Goal: Information Seeking & Learning: Learn about a topic

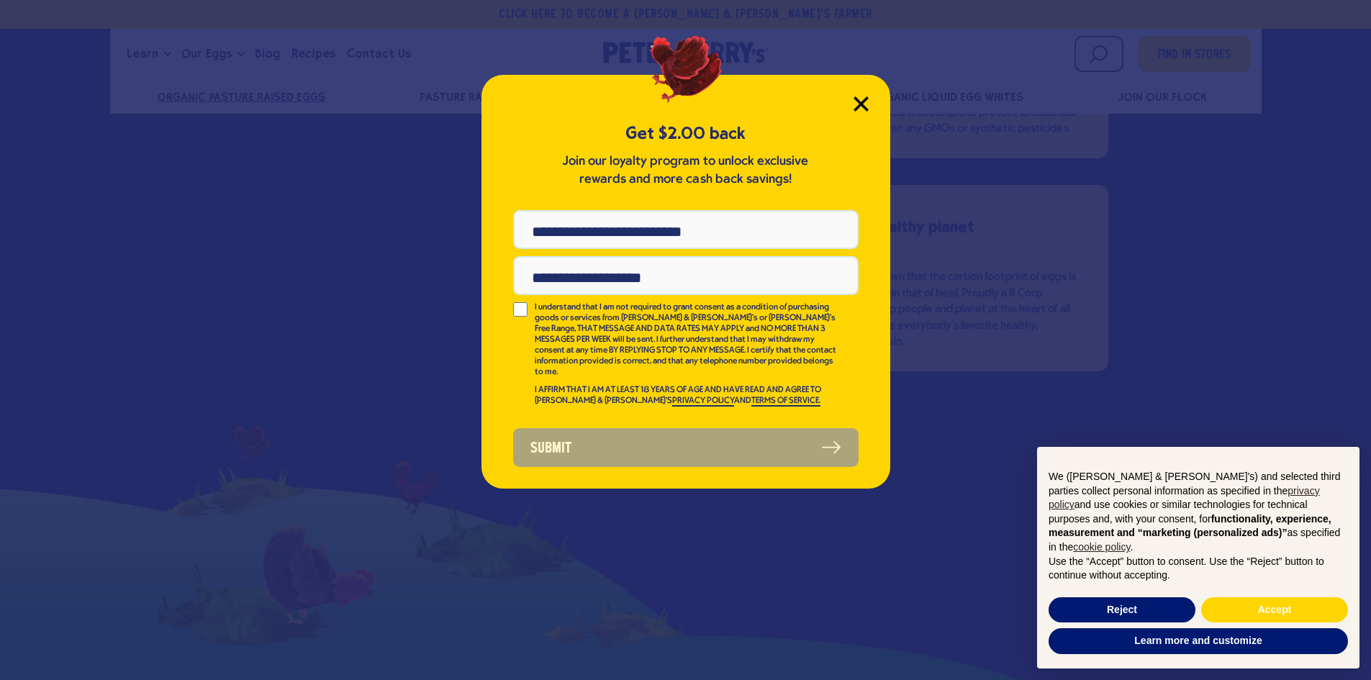
click at [860, 103] on icon "Close Modal" at bounding box center [860, 103] width 13 height 13
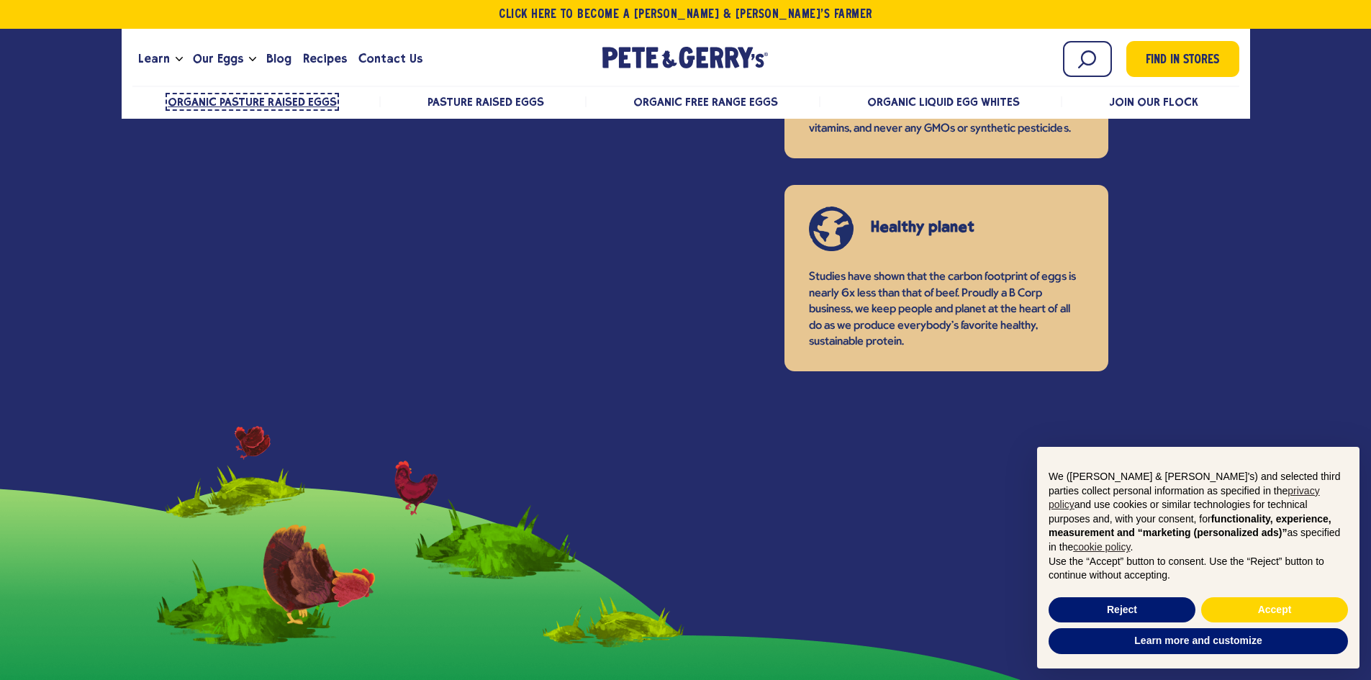
click at [283, 106] on span "Organic Pasture Raised Eggs" at bounding box center [252, 102] width 169 height 14
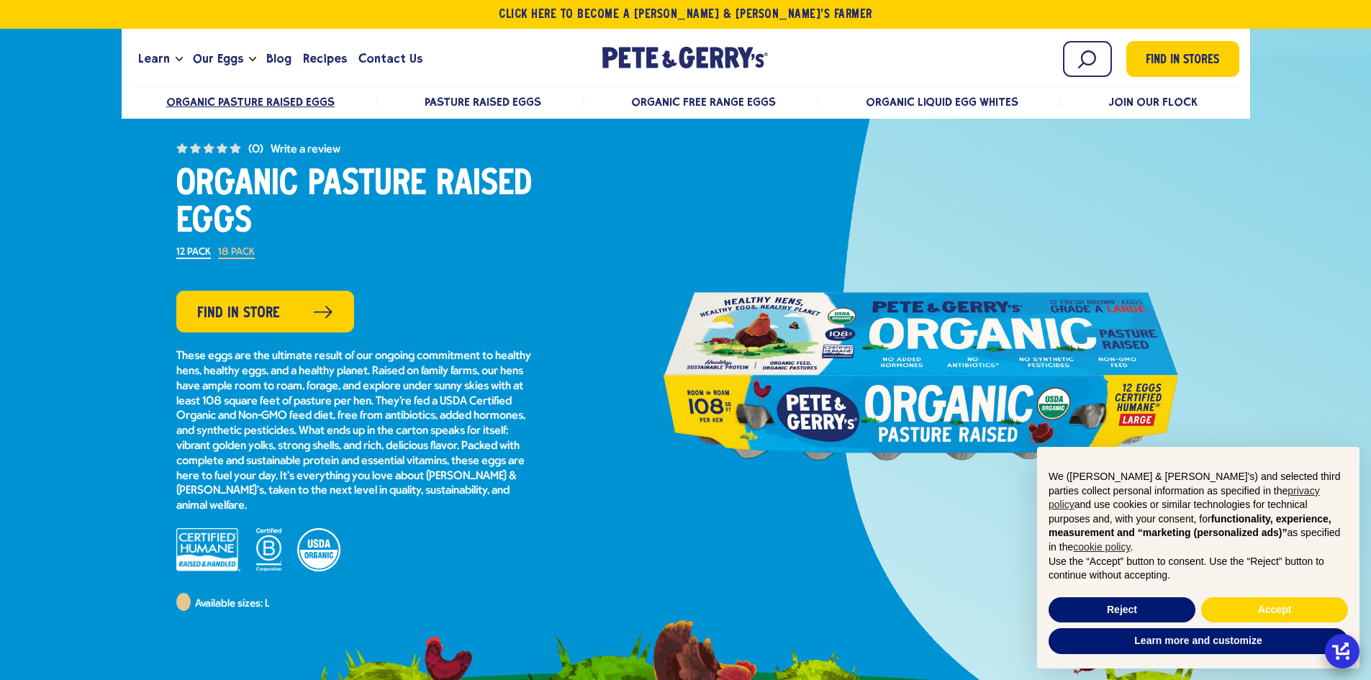
scroll to position [40, 0]
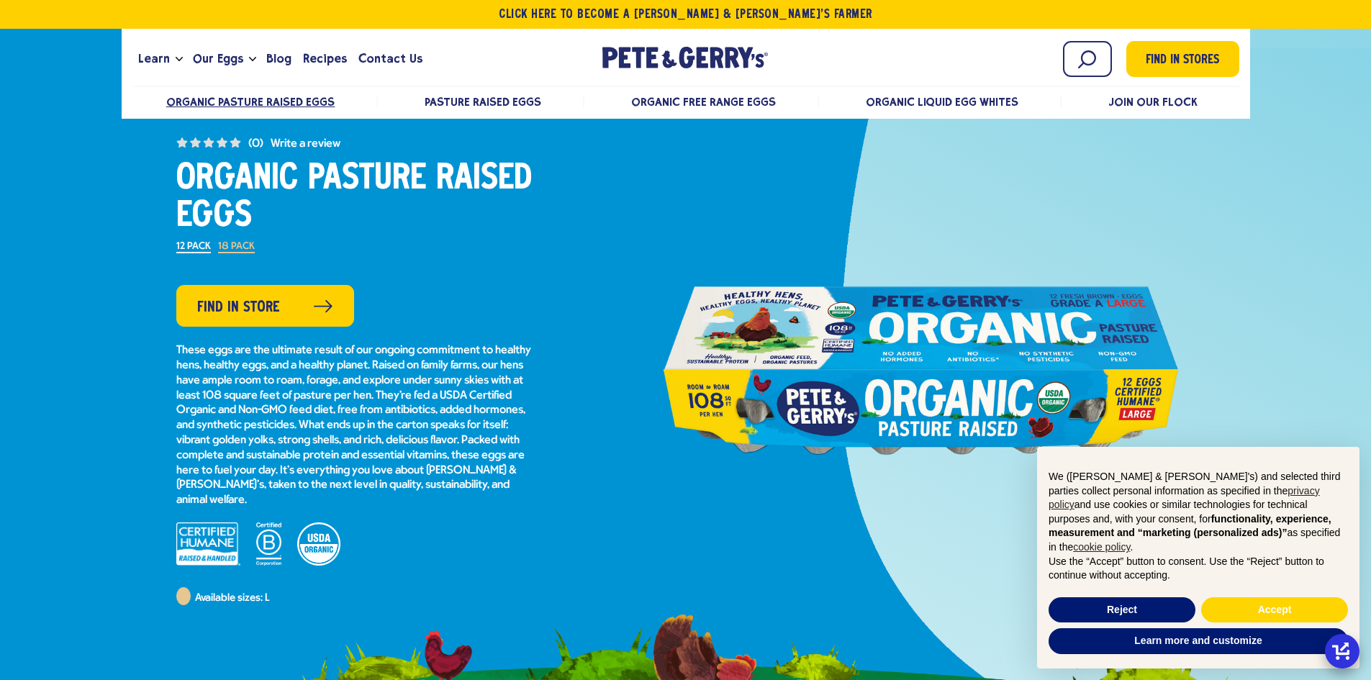
click at [225, 243] on label "18 Pack" at bounding box center [236, 248] width 37 height 12
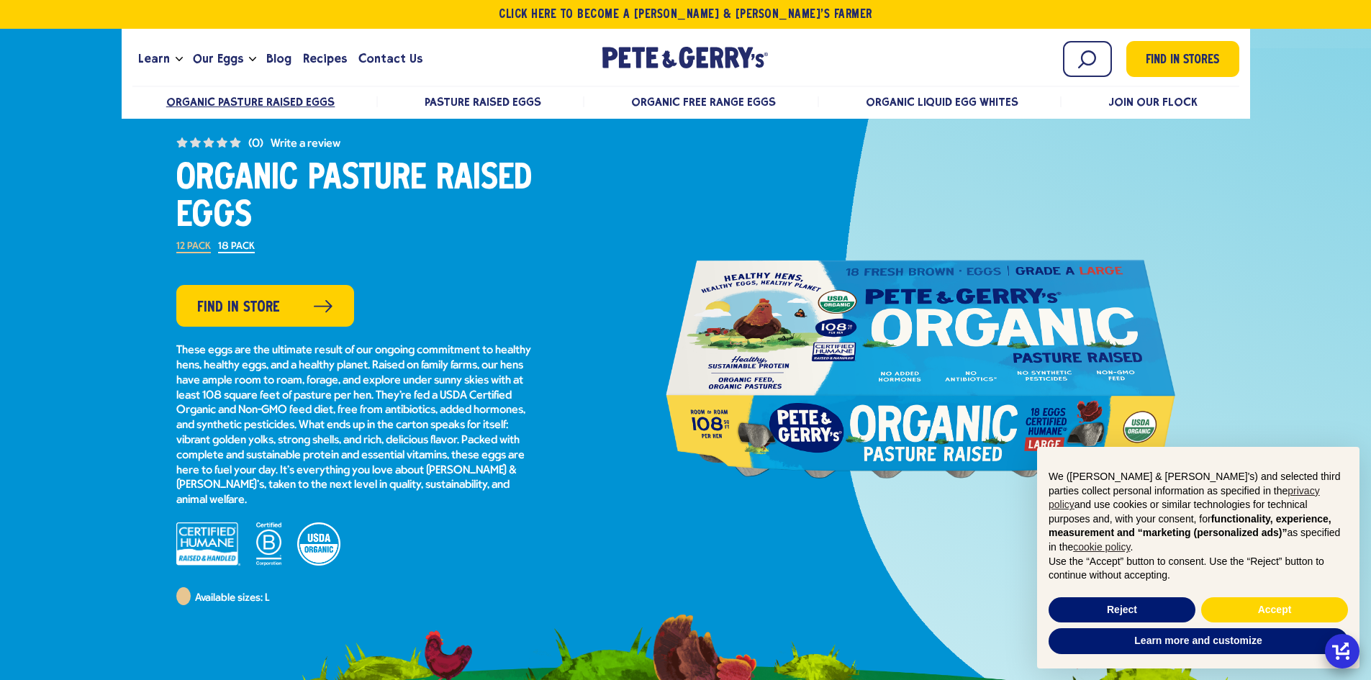
click at [191, 245] on label "12 Pack" at bounding box center [193, 248] width 35 height 12
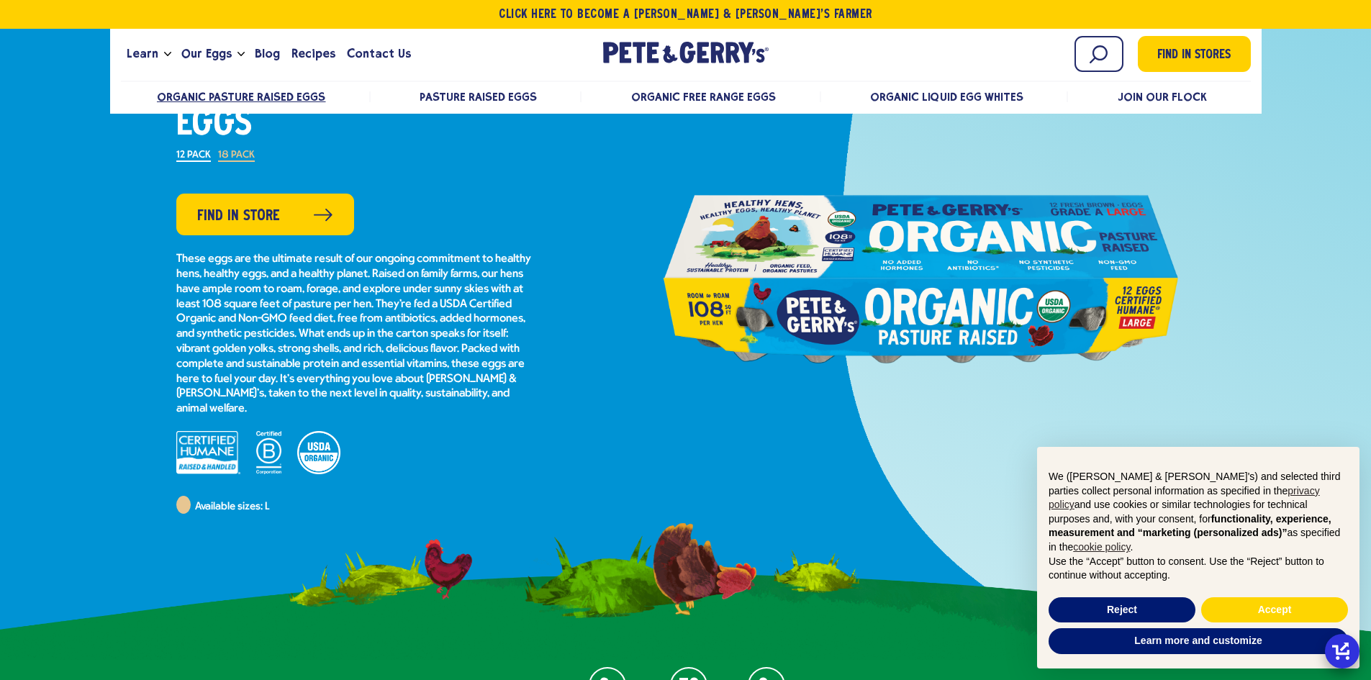
scroll to position [142, 0]
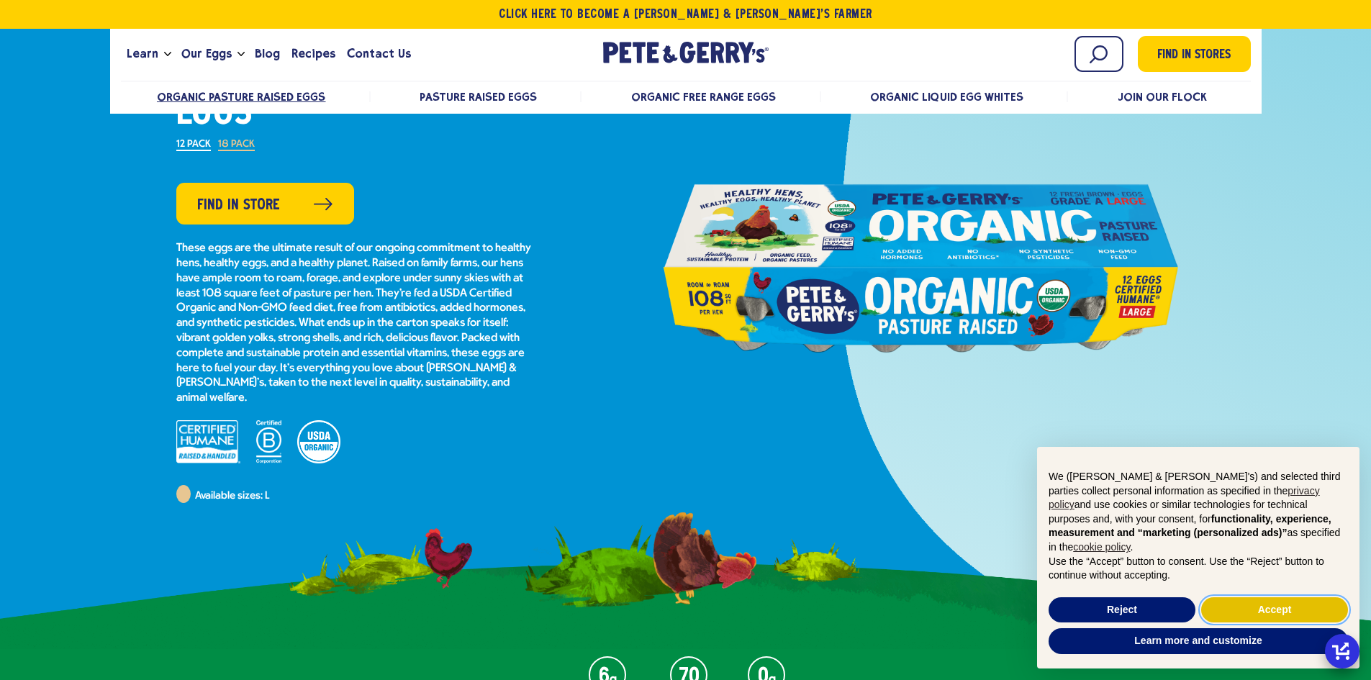
click at [1265, 619] on button "Accept" at bounding box center [1274, 610] width 147 height 26
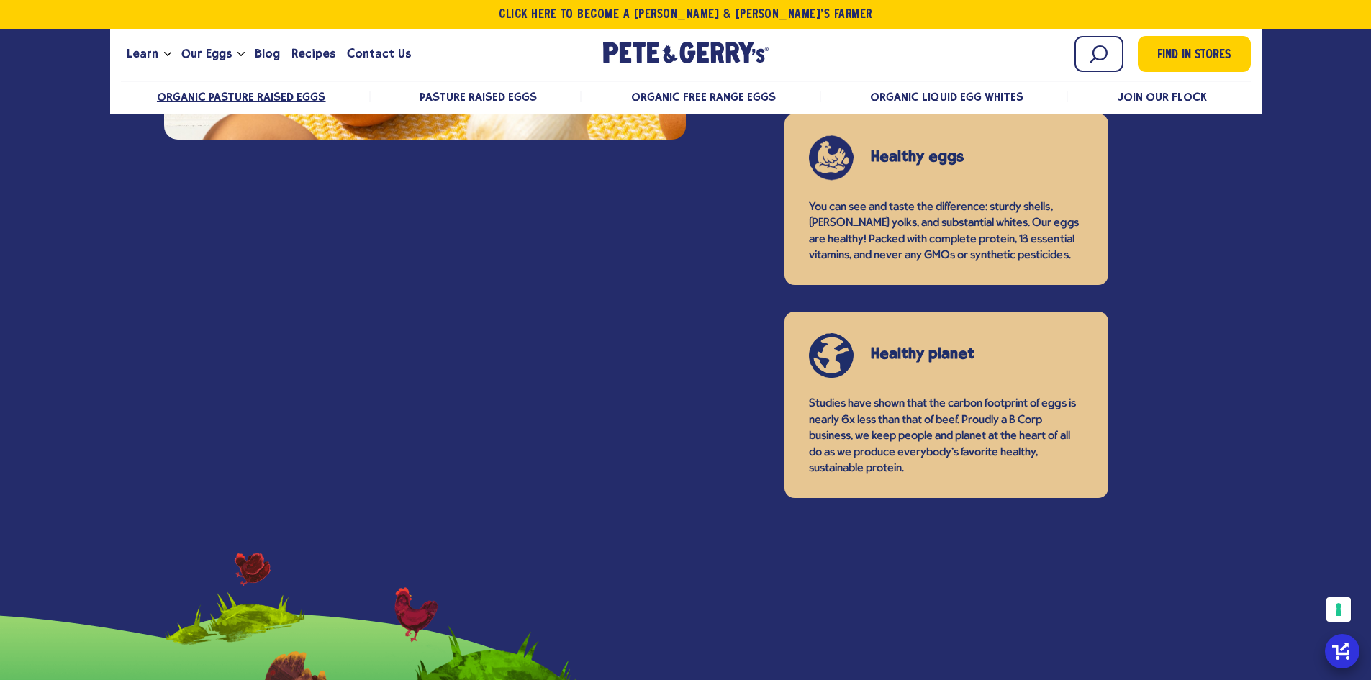
scroll to position [1728, 0]
